Goal: Information Seeking & Learning: Understand process/instructions

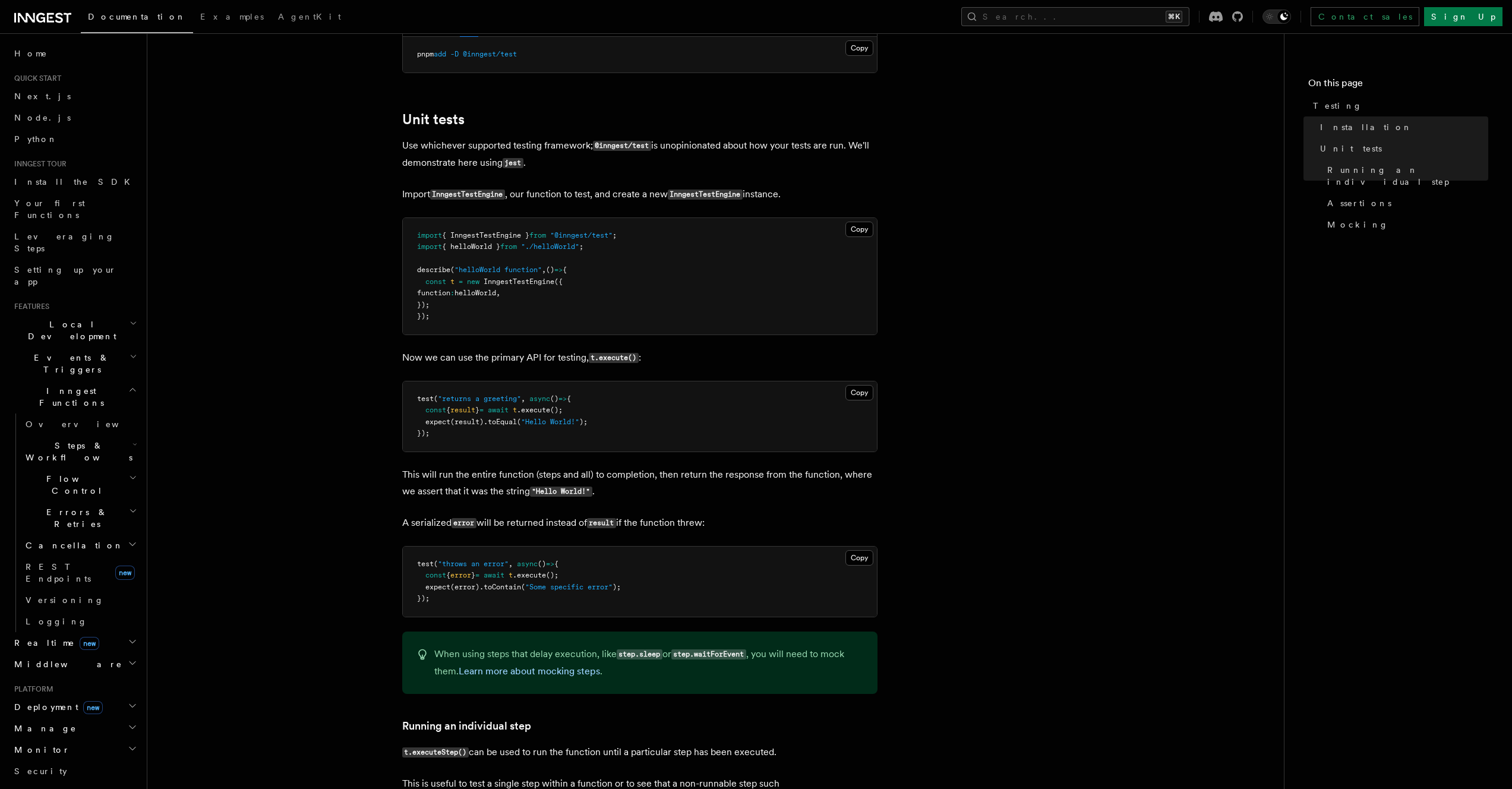
scroll to position [565, 0]
click at [463, 314] on pre "import { InngestTestEngine } from "@inngest/test" ; import { helloWorld } from …" at bounding box center [640, 276] width 474 height 117
click at [579, 247] on span ""./helloWorld"" at bounding box center [549, 246] width 58 height 8
click at [582, 234] on span ""@inngest/test"" at bounding box center [581, 236] width 62 height 8
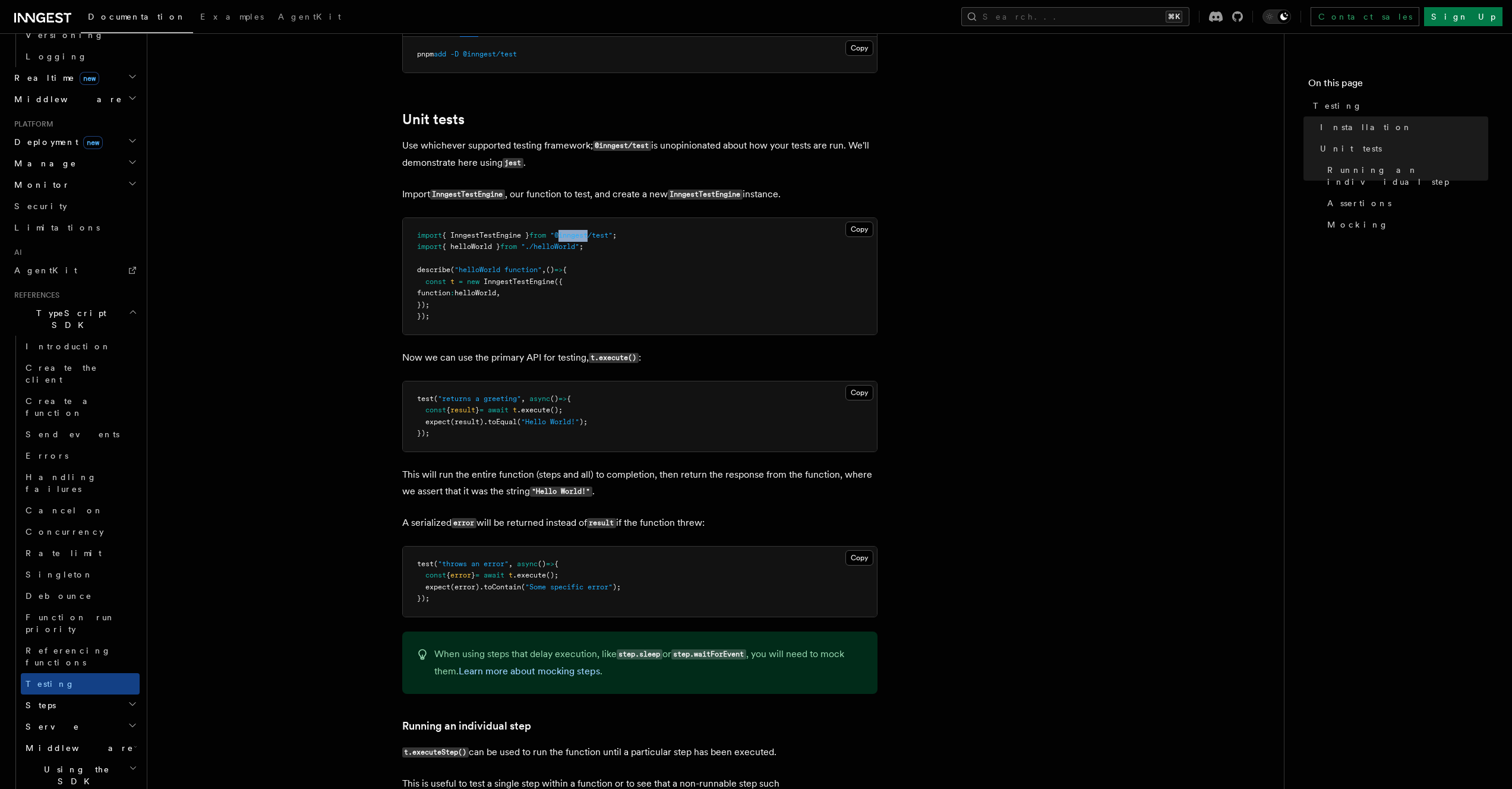
click at [582, 234] on span ""@inngest/test"" at bounding box center [581, 236] width 62 height 8
copy code "import { InngestTestEngine } from "@inngest/test" ;"
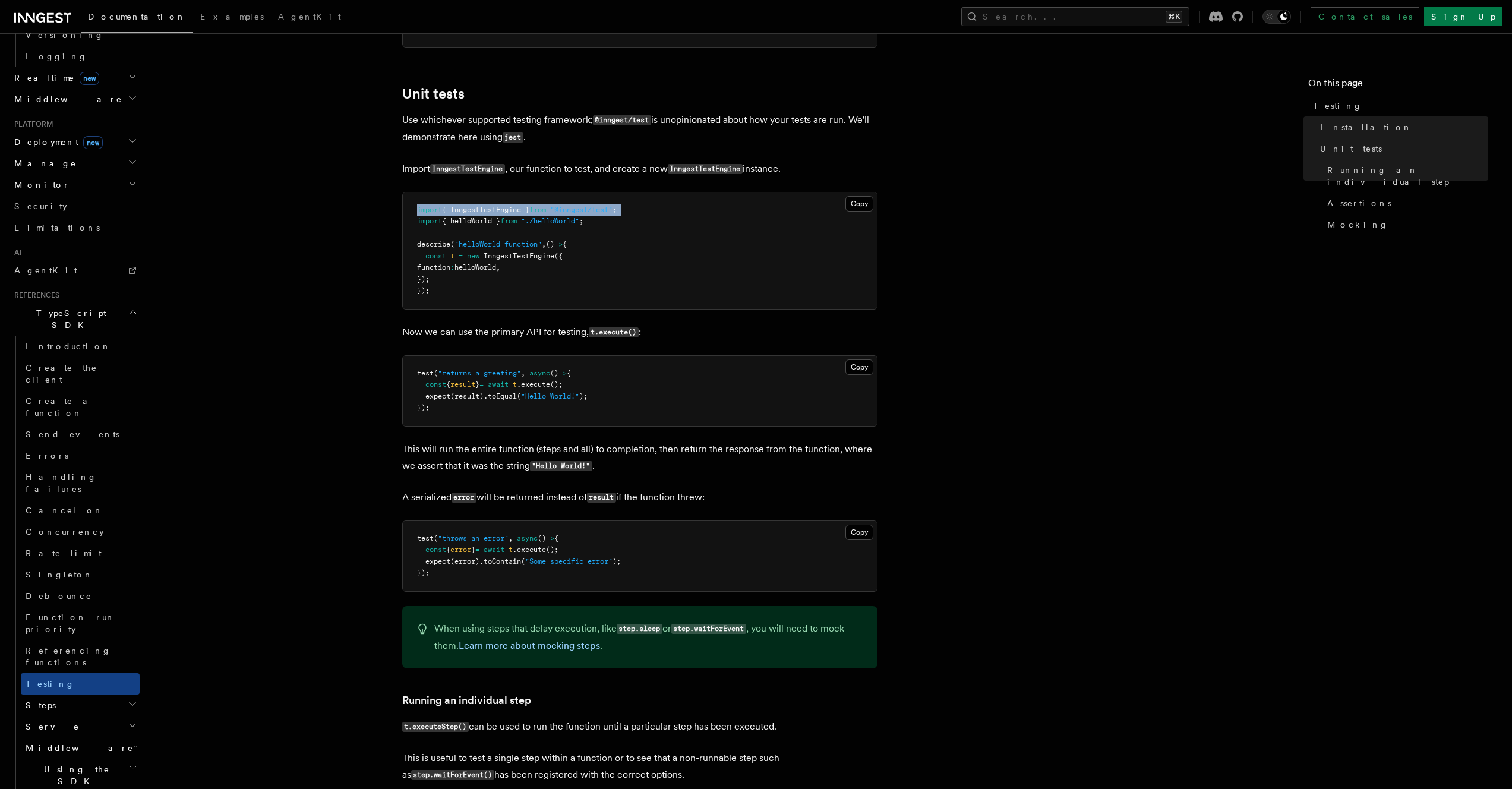
scroll to position [495, 0]
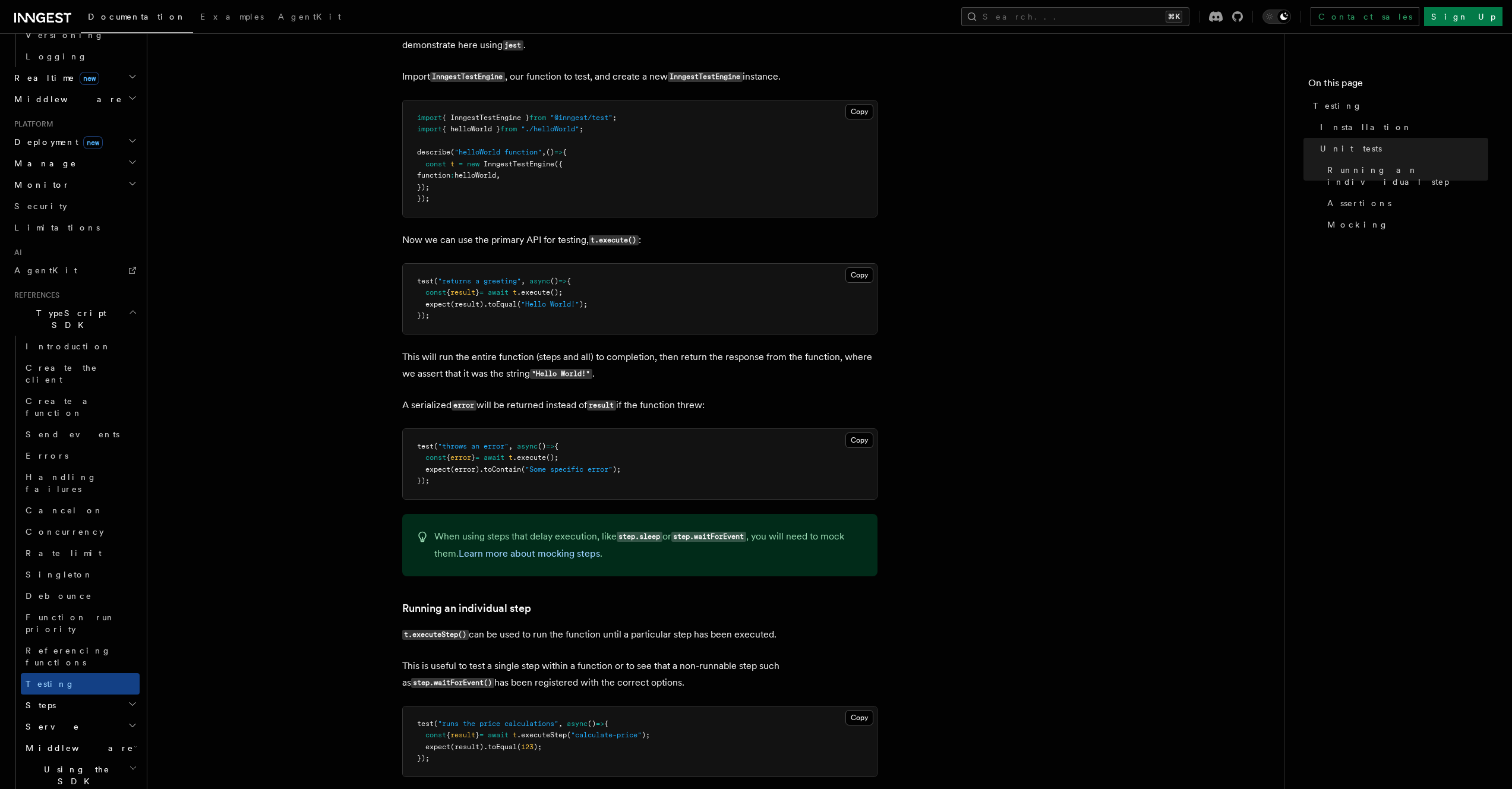
click at [713, 542] on code "step.waitForEvent" at bounding box center [708, 536] width 75 height 10
click at [808, 565] on div "When using steps that delay execution, like step.sleep or step.waitForEvent , y…" at bounding box center [640, 545] width 475 height 62
drag, startPoint x: 752, startPoint y: 559, endPoint x: 758, endPoint y: 525, distance: 34.5
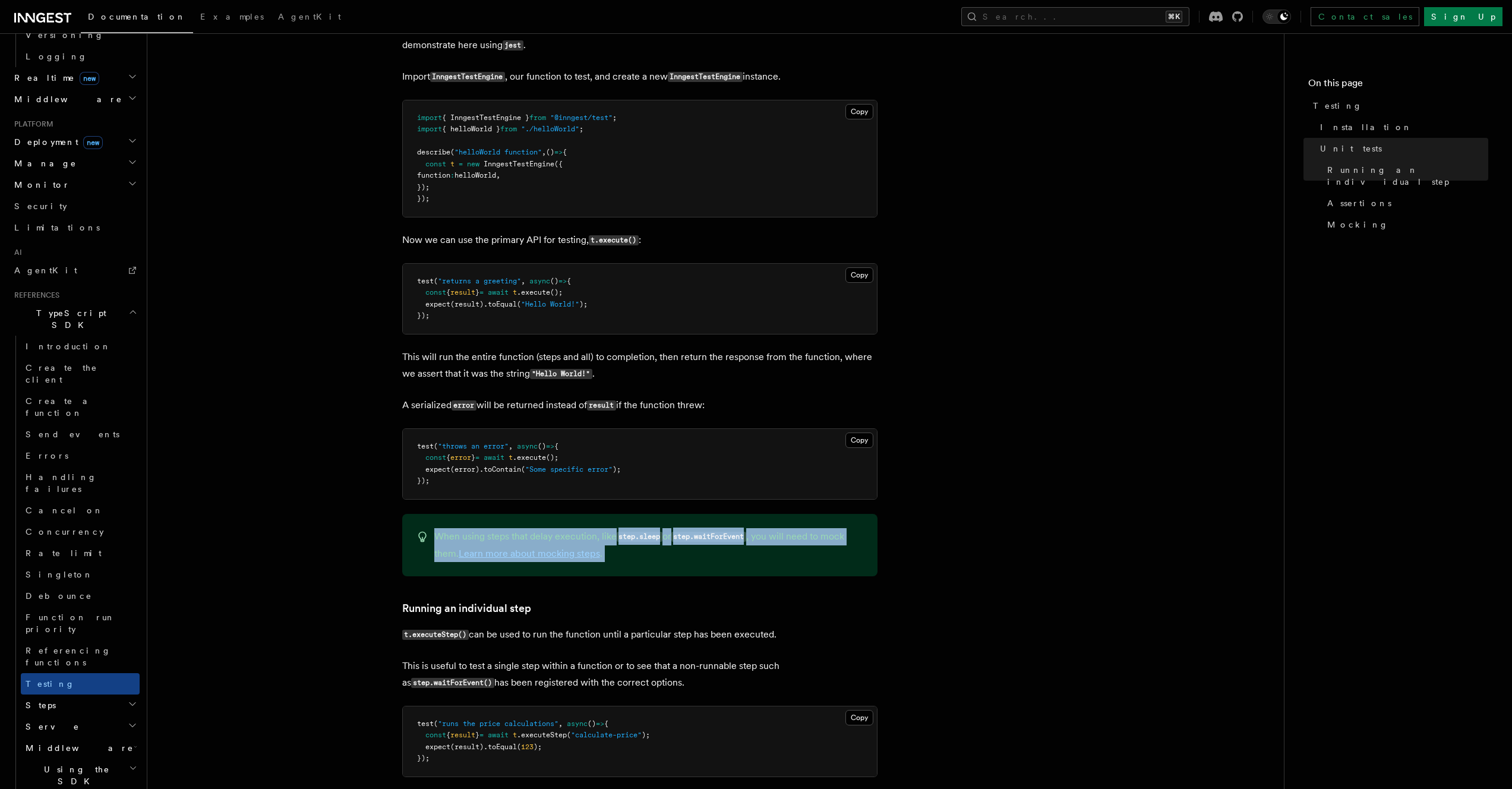
click at [758, 525] on div "When using steps that delay execution, like step.sleep or step.waitForEvent , y…" at bounding box center [640, 545] width 475 height 62
drag, startPoint x: 758, startPoint y: 525, endPoint x: 762, endPoint y: 562, distance: 37.2
click at [762, 562] on div "When using steps that delay execution, like step.sleep or step.waitForEvent , y…" at bounding box center [640, 545] width 475 height 62
click at [762, 562] on p "When using steps that delay execution, like step.sleep or step.waitForEvent , y…" at bounding box center [648, 545] width 429 height 34
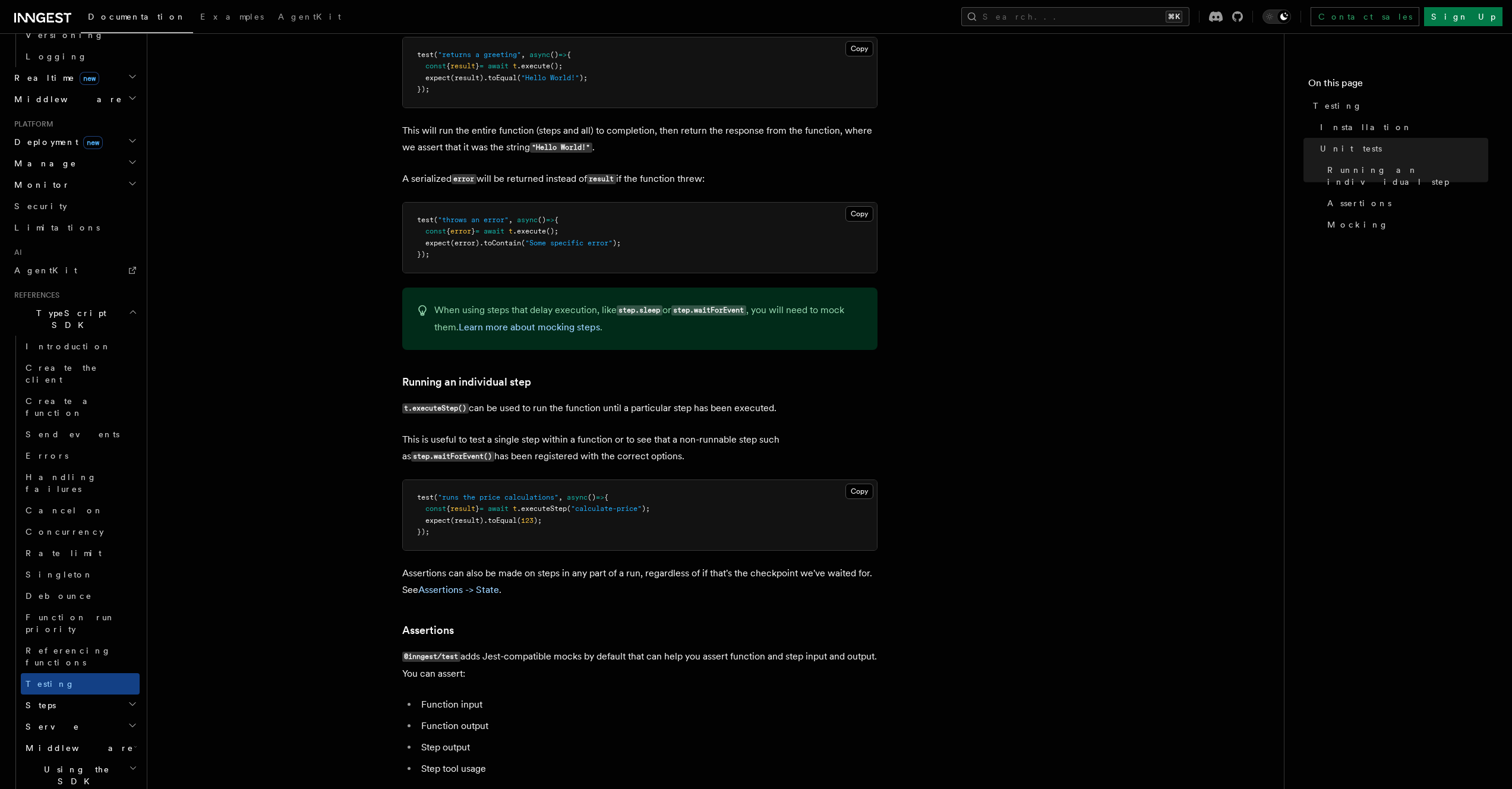
scroll to position [796, 0]
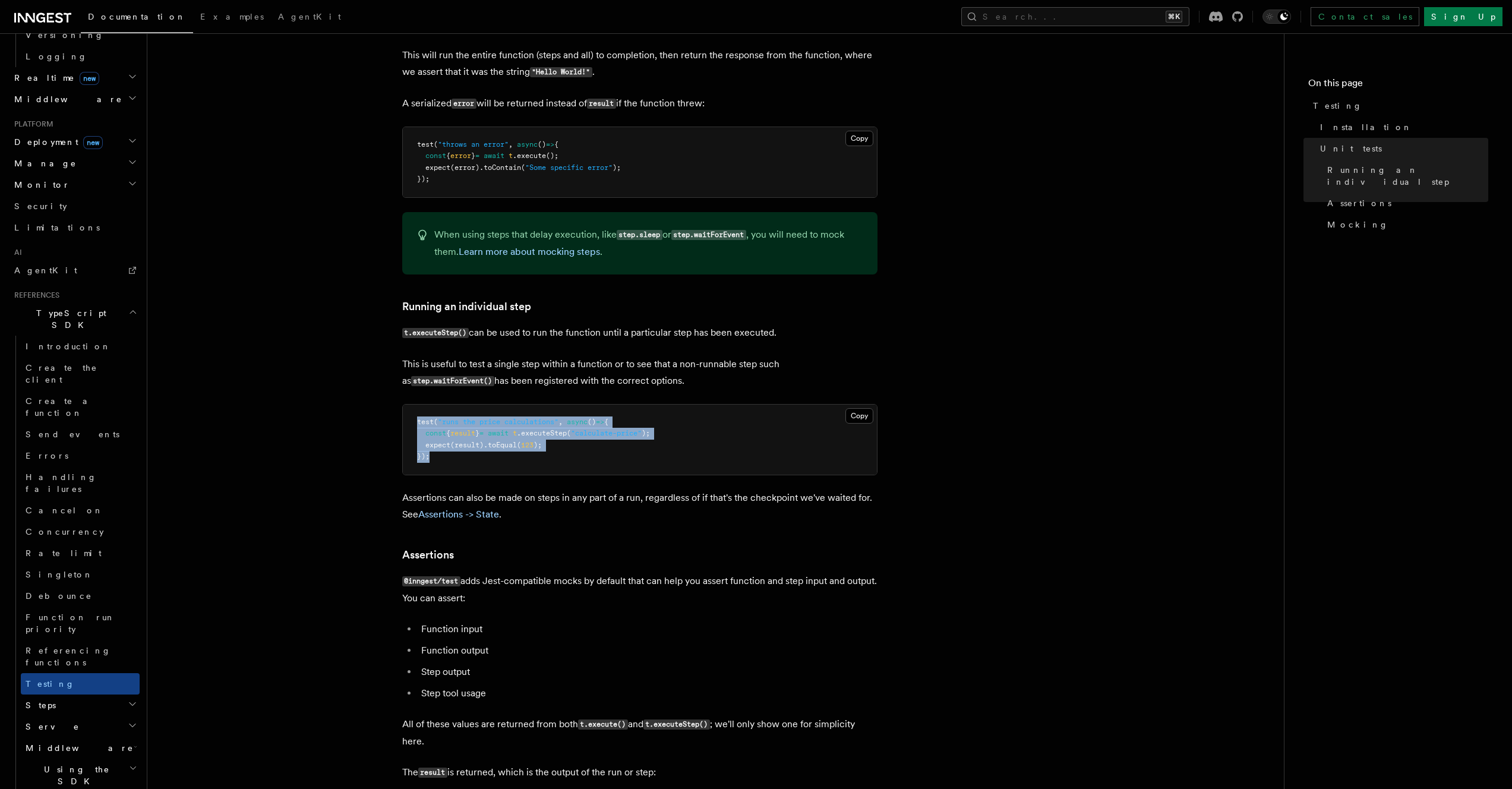
drag, startPoint x: 505, startPoint y: 456, endPoint x: 491, endPoint y: 416, distance: 42.4
click at [491, 417] on pre "test ( "runs the price calculations" , async () => { const { result } = await t…" at bounding box center [640, 439] width 474 height 70
drag, startPoint x: 491, startPoint y: 416, endPoint x: 508, endPoint y: 488, distance: 74.0
click at [508, 474] on pre "test ( "runs the price calculations" , async () => { const { result } = await t…" at bounding box center [640, 439] width 474 height 70
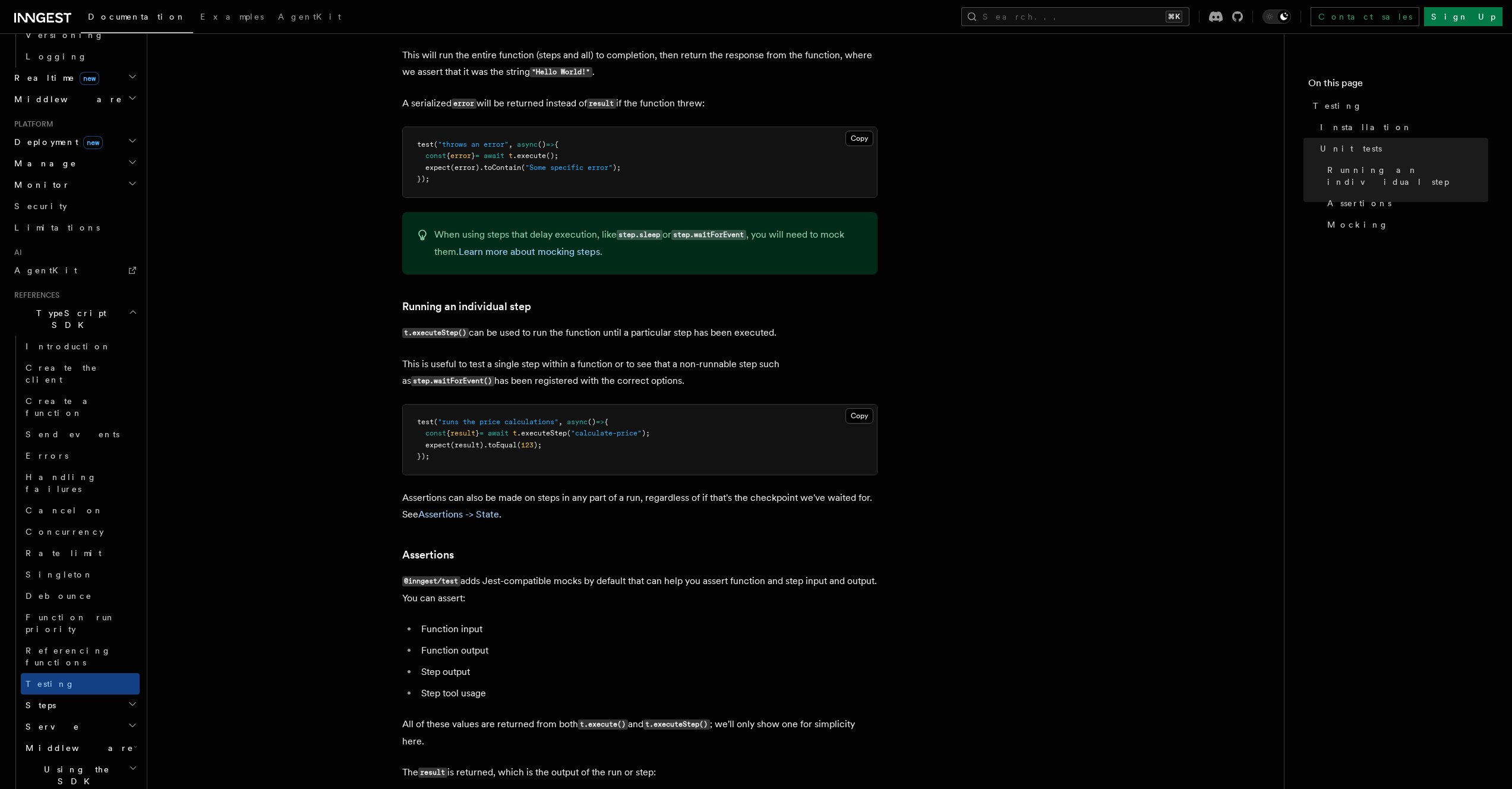
click at [505, 461] on pre "test ( "runs the price calculations" , async () => { const { result } = await t…" at bounding box center [640, 439] width 474 height 70
